Goal: Transaction & Acquisition: Download file/media

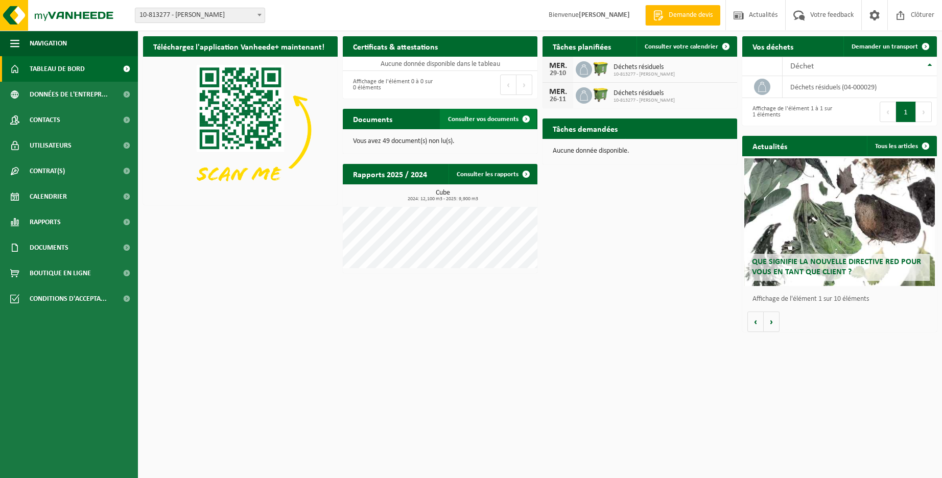
click at [486, 118] on span "Consulter vos documents" at bounding box center [483, 119] width 70 height 7
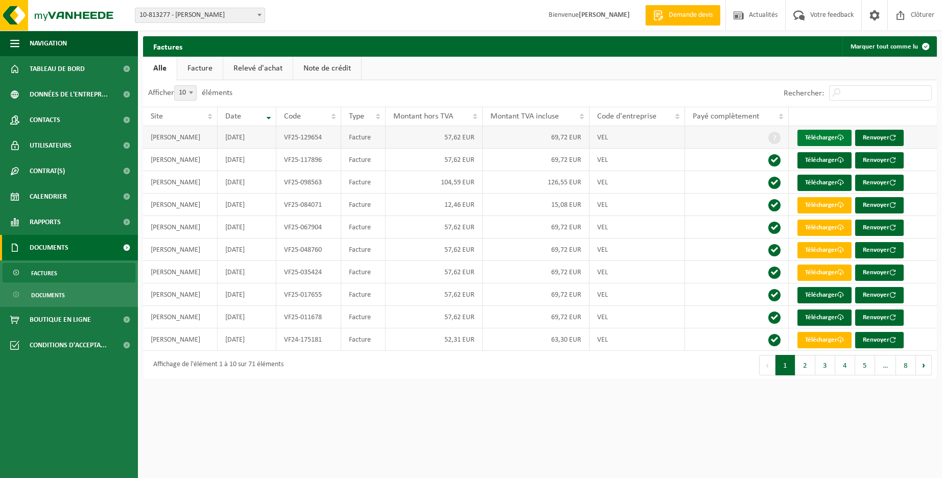
click at [813, 137] on link "Télécharger" at bounding box center [824, 138] width 54 height 16
click at [824, 162] on link "Télécharger" at bounding box center [824, 160] width 54 height 16
click at [817, 181] on link "Télécharger" at bounding box center [824, 183] width 54 height 16
